Goal: Task Accomplishment & Management: Use online tool/utility

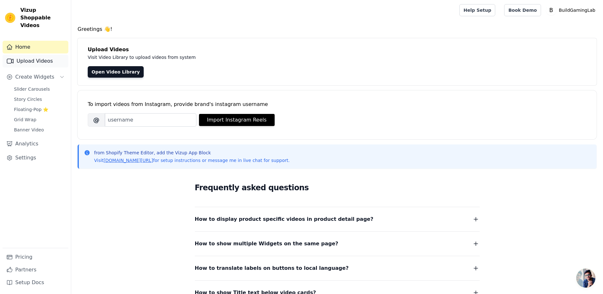
click at [45, 55] on link "Upload Videos" at bounding box center [36, 61] width 66 height 13
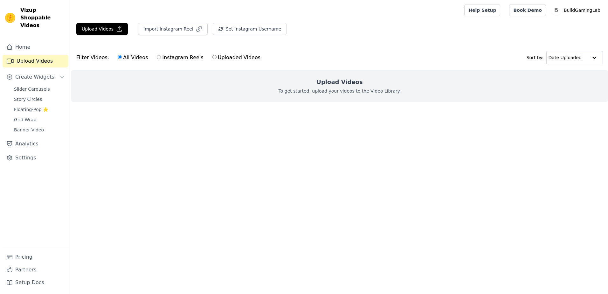
click at [30, 151] on link "Settings" at bounding box center [36, 157] width 66 height 13
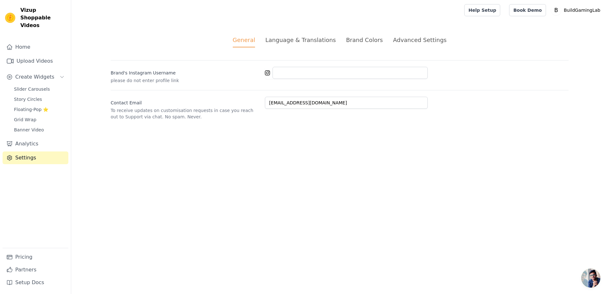
click at [316, 41] on div "Language & Translations" at bounding box center [300, 40] width 71 height 9
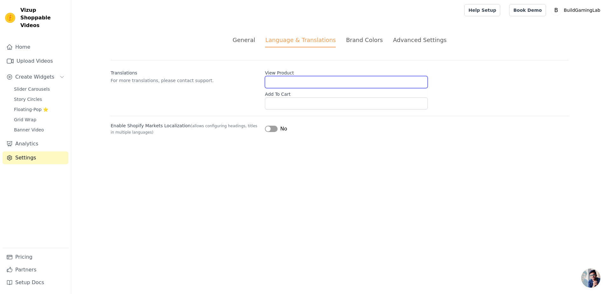
click at [283, 80] on input "View Product" at bounding box center [346, 82] width 163 height 12
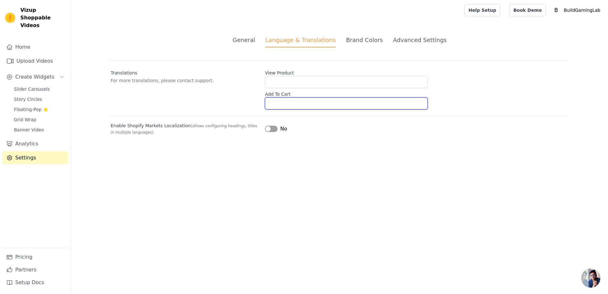
click at [297, 102] on input "Add To Cart" at bounding box center [346, 103] width 163 height 12
drag, startPoint x: 183, startPoint y: 83, endPoint x: 192, endPoint y: 81, distance: 9.0
click at [192, 81] on p "For more translations, please contact support." at bounding box center [185, 80] width 149 height 6
click at [365, 43] on div "Brand Colors" at bounding box center [364, 40] width 37 height 9
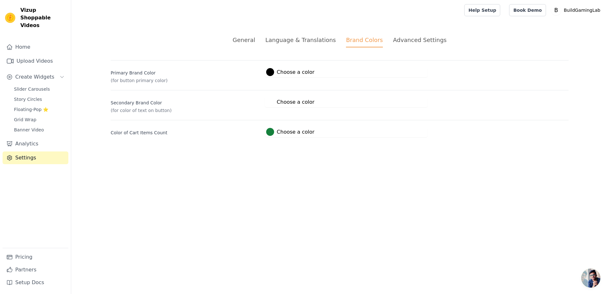
click at [412, 39] on div "Advanced Settings" at bounding box center [419, 40] width 53 height 9
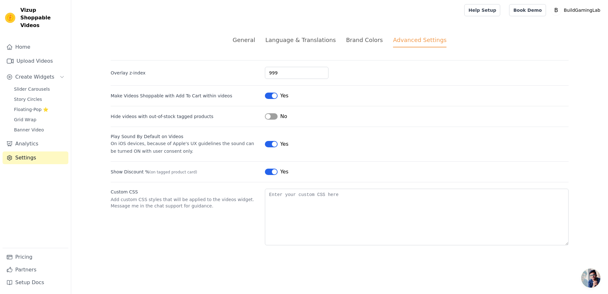
click at [313, 43] on div "Language & Translations" at bounding box center [300, 40] width 71 height 9
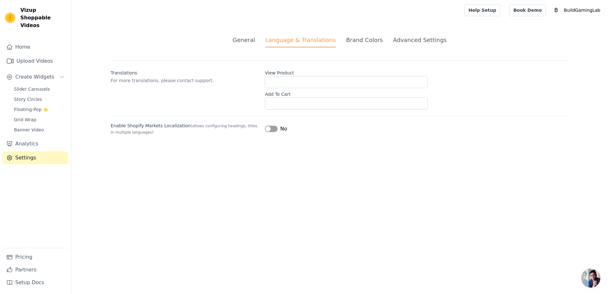
click at [270, 132] on button "Label" at bounding box center [271, 129] width 13 height 6
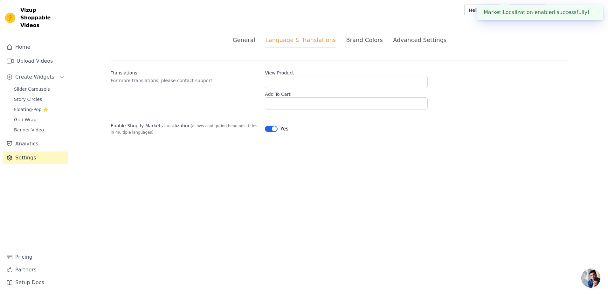
click at [271, 129] on button "Label" at bounding box center [271, 129] width 13 height 6
click at [29, 116] on span "Grid Wrap" at bounding box center [25, 119] width 22 height 6
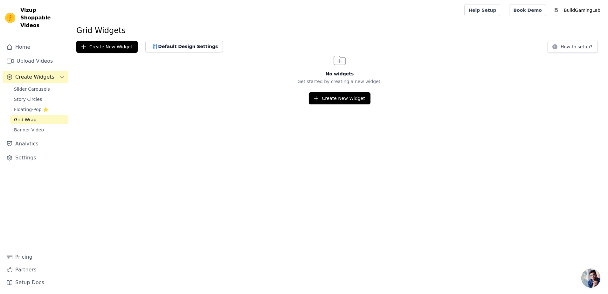
click at [45, 73] on span "Create Widgets" at bounding box center [34, 77] width 39 height 8
click at [49, 71] on button "Create Widgets" at bounding box center [36, 77] width 66 height 13
click at [48, 57] on link "Upload Videos" at bounding box center [36, 61] width 66 height 13
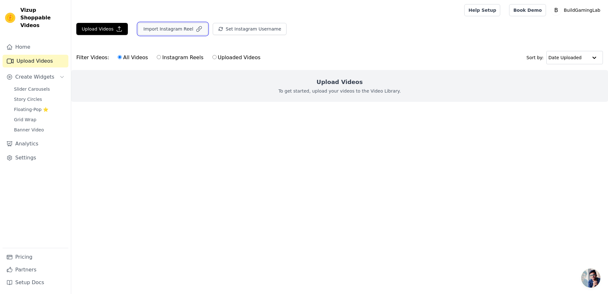
click at [184, 30] on button "Import Instagram Reel" at bounding box center [173, 29] width 70 height 12
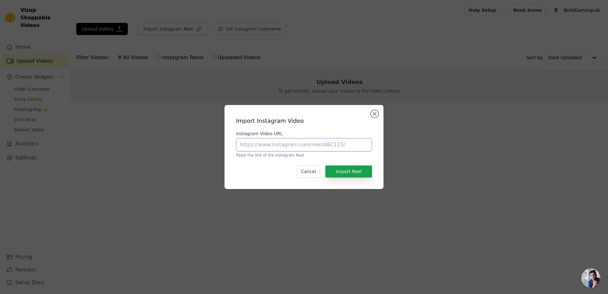
click at [304, 146] on input "Instagram Video URL" at bounding box center [304, 144] width 136 height 13
paste input "Vizup ‑ Shoppable Video Slider"
type input "Vizup ‑ Shoppable Video Slider"
drag, startPoint x: 312, startPoint y: 142, endPoint x: 168, endPoint y: 129, distance: 144.7
click at [157, 126] on div "Import Instagram Video Instagram Video URL Vizup ‑ Shoppable Video Slider Paste…" at bounding box center [304, 147] width 588 height 104
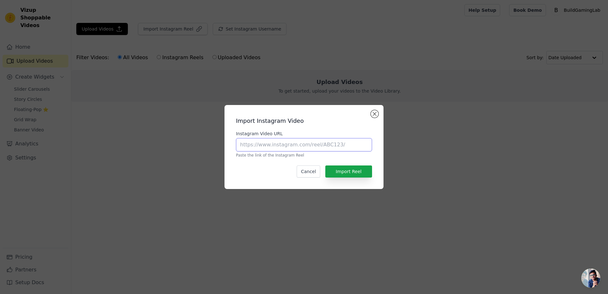
paste input "[URL][DOMAIN_NAME]"
type input "[URL][DOMAIN_NAME]"
click at [351, 173] on button "Import Reel" at bounding box center [348, 171] width 47 height 12
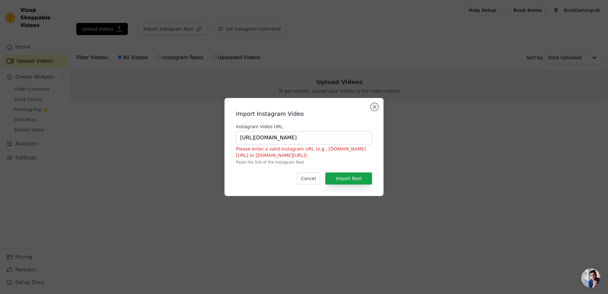
click at [372, 111] on h2 "Import Instagram Video" at bounding box center [304, 113] width 136 height 9
click at [373, 109] on button "Close modal" at bounding box center [375, 107] width 8 height 8
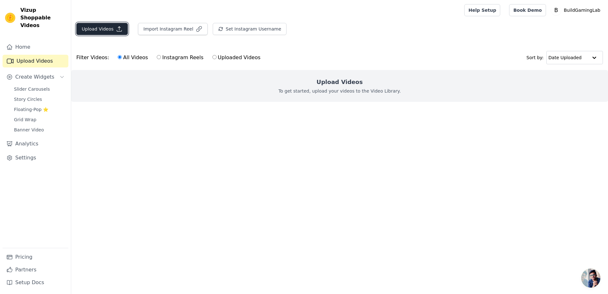
click at [116, 30] on icon "button" at bounding box center [119, 29] width 6 height 6
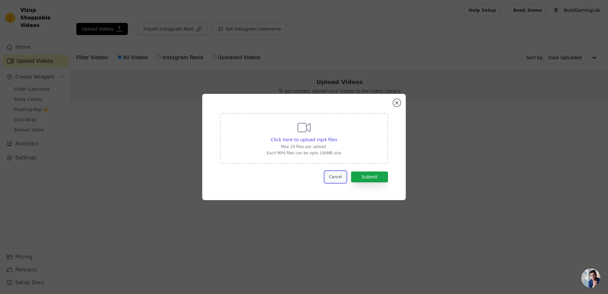
click at [335, 177] on button "Cancel" at bounding box center [335, 176] width 21 height 11
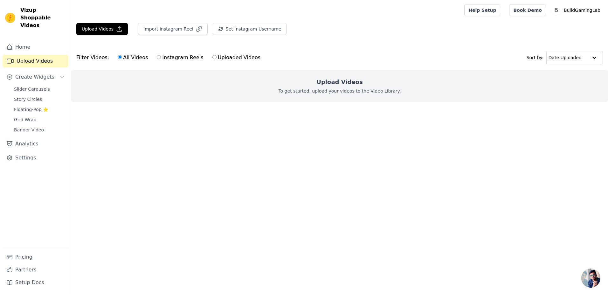
click at [212, 57] on input "Uploaded Videos" at bounding box center [214, 57] width 4 height 4
radio input "true"
click at [330, 87] on div "Upload Videos To get started, upload your videos to the Video Library." at bounding box center [339, 86] width 537 height 32
click at [568, 59] on input "text" at bounding box center [568, 57] width 39 height 13
click at [212, 56] on label "Uploaded Videos" at bounding box center [236, 57] width 49 height 8
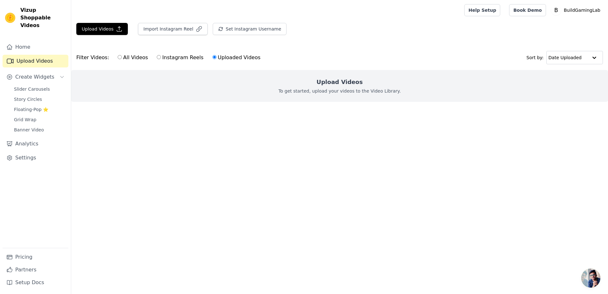
click at [212, 56] on input "Uploaded Videos" at bounding box center [214, 57] width 4 height 4
click at [51, 73] on button "Create Widgets" at bounding box center [36, 77] width 66 height 13
click at [49, 71] on button "Create Widgets" at bounding box center [36, 77] width 66 height 13
click at [38, 86] on span "Slider Carousels" at bounding box center [32, 89] width 36 height 6
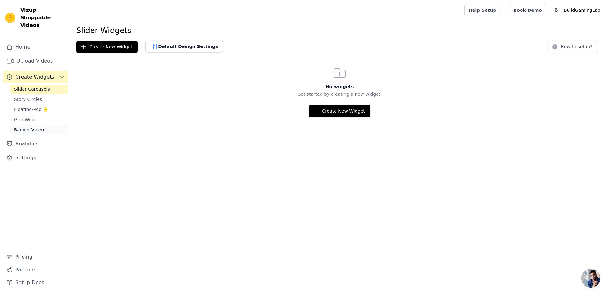
click at [40, 125] on link "Banner Video" at bounding box center [39, 129] width 58 height 9
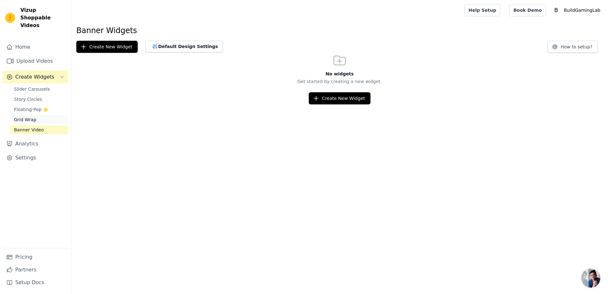
click at [29, 116] on span "Grid Wrap" at bounding box center [25, 119] width 22 height 6
click at [31, 106] on span "Floating-Pop ⭐" at bounding box center [31, 109] width 34 height 6
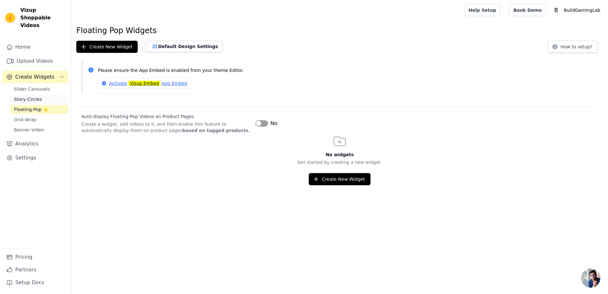
click at [32, 96] on span "Story Circles" at bounding box center [28, 99] width 28 height 6
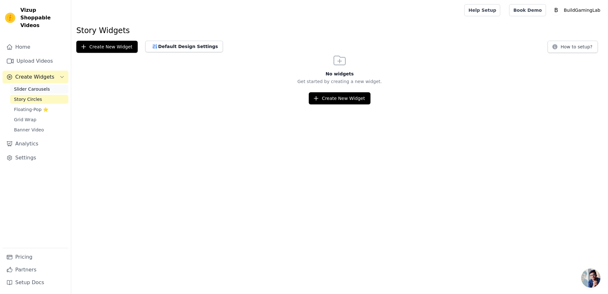
click at [32, 86] on span "Slider Carousels" at bounding box center [32, 89] width 36 height 6
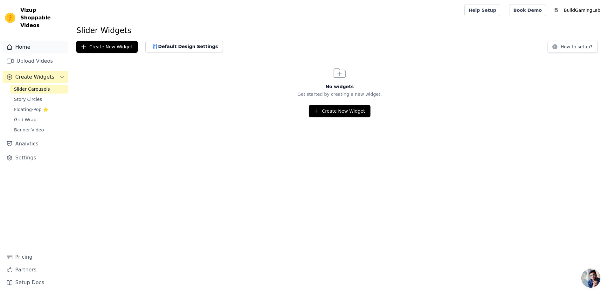
click at [31, 42] on link "Home" at bounding box center [36, 47] width 66 height 13
